Goal: Task Accomplishment & Management: Use online tool/utility

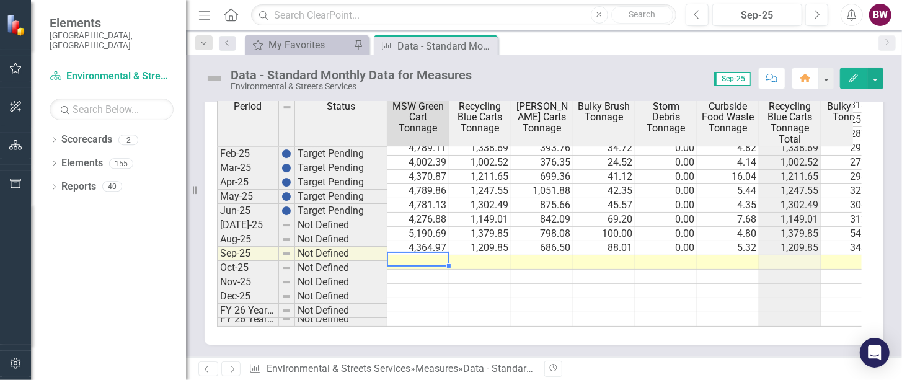
click at [413, 255] on td at bounding box center [418, 262] width 62 height 14
click at [416, 255] on td at bounding box center [418, 262] width 62 height 14
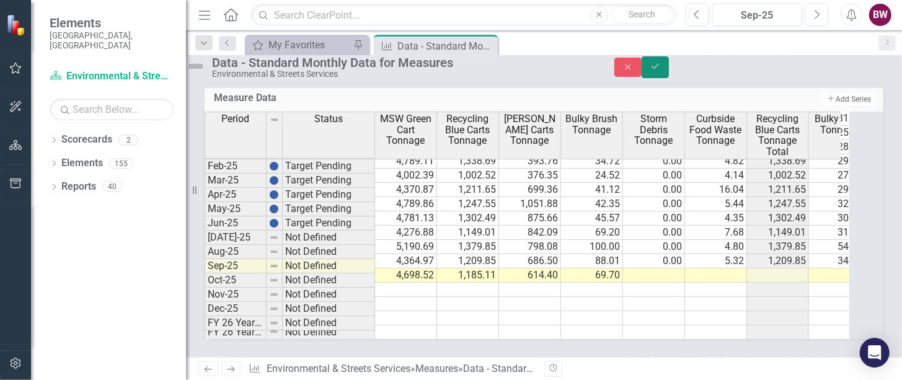
click at [661, 69] on icon "Save" at bounding box center [655, 66] width 11 height 9
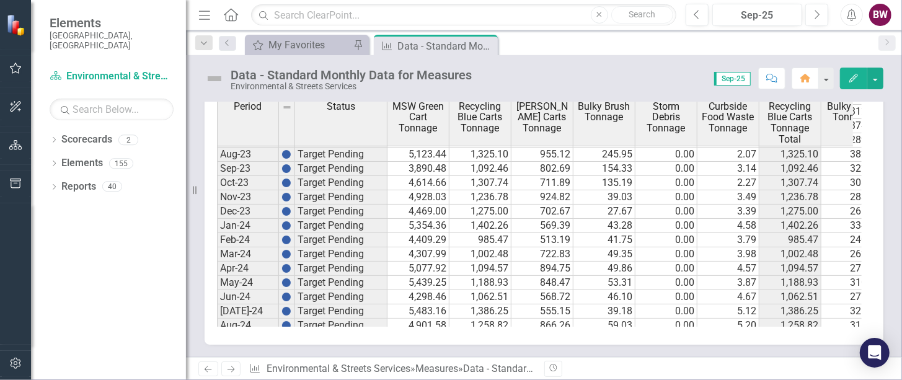
scroll to position [2802, 0]
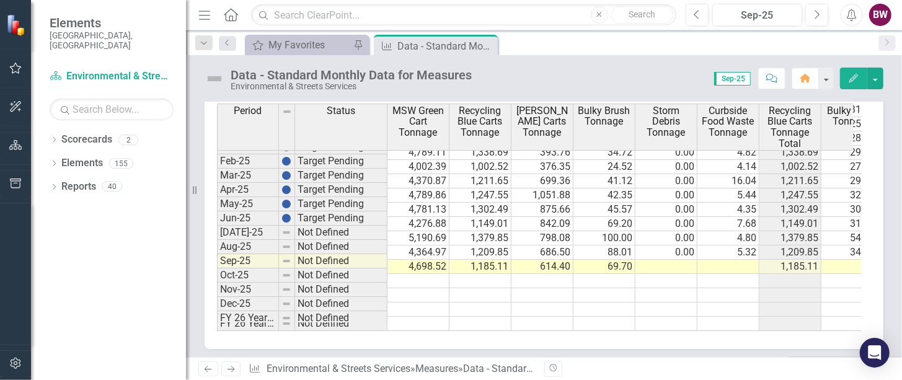
scroll to position [2802, 0]
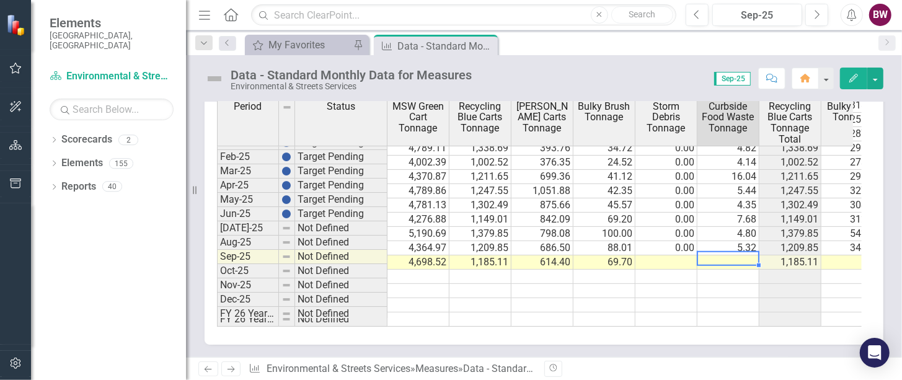
click at [738, 255] on td at bounding box center [728, 262] width 62 height 14
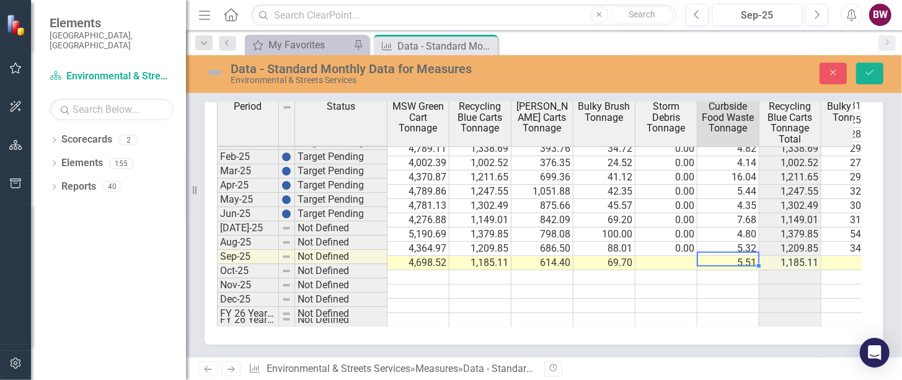
scroll to position [627, 0]
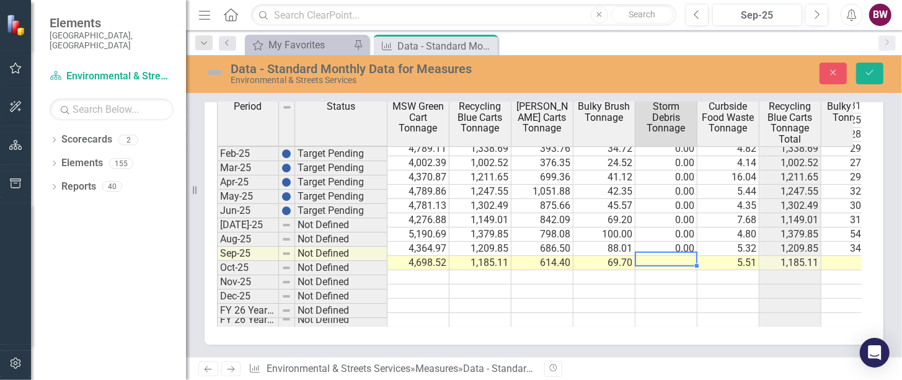
click at [654, 256] on td at bounding box center [666, 263] width 62 height 14
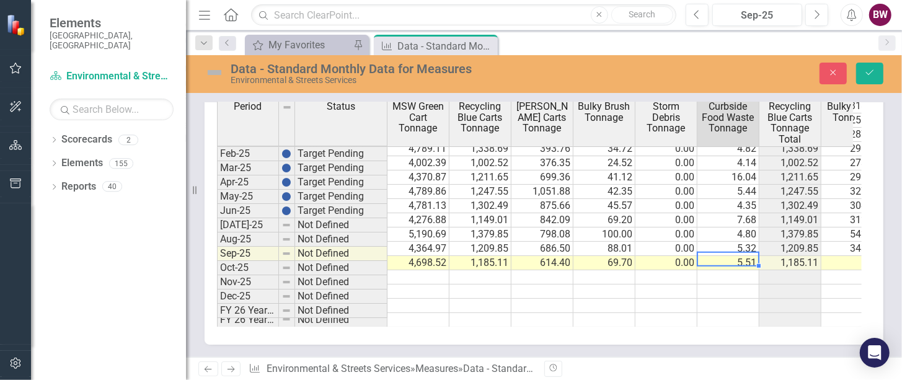
drag, startPoint x: 259, startPoint y: 319, endPoint x: 308, endPoint y: 322, distance: 49.1
click at [308, 322] on div "Period Status MSW Green Cart Tonnage Recycling Blue Carts Tonnage YW Brown Cart…" at bounding box center [539, 212] width 645 height 227
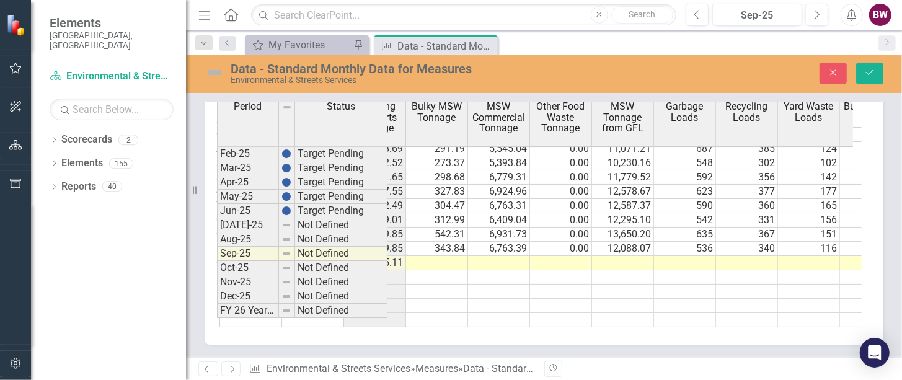
scroll to position [0, 434]
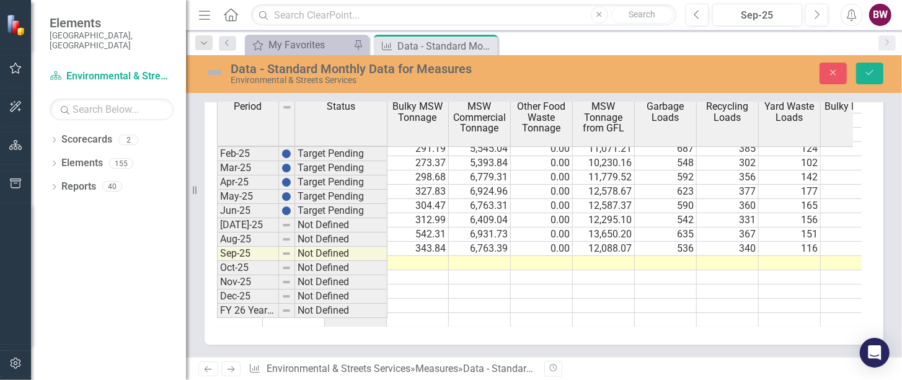
click at [410, 256] on td at bounding box center [418, 263] width 62 height 14
type textarea "275.99"
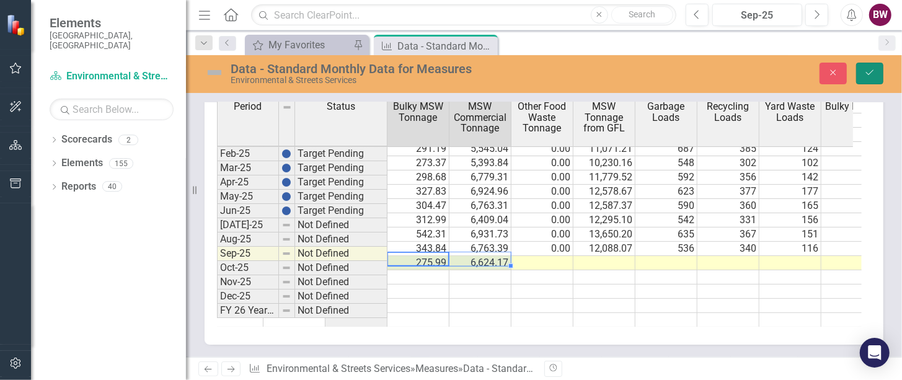
click at [865, 73] on icon "Save" at bounding box center [869, 72] width 11 height 9
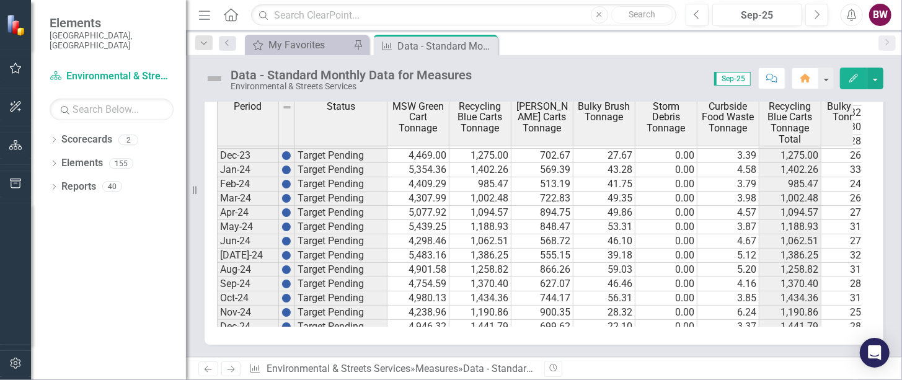
scroll to position [480, 0]
